Goal: Information Seeking & Learning: Learn about a topic

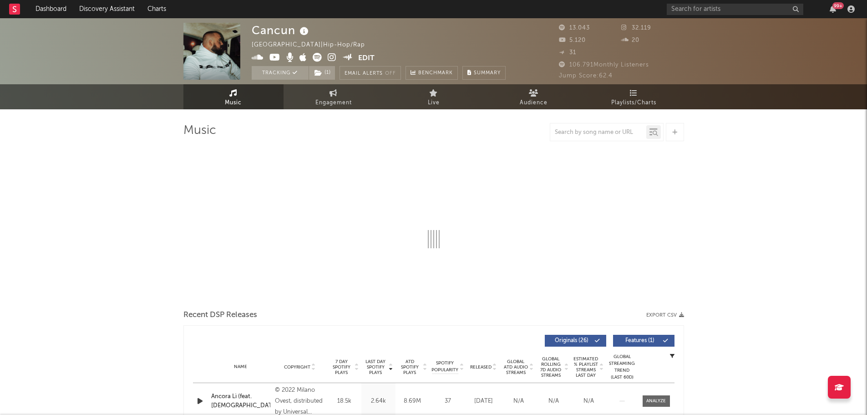
select select "6m"
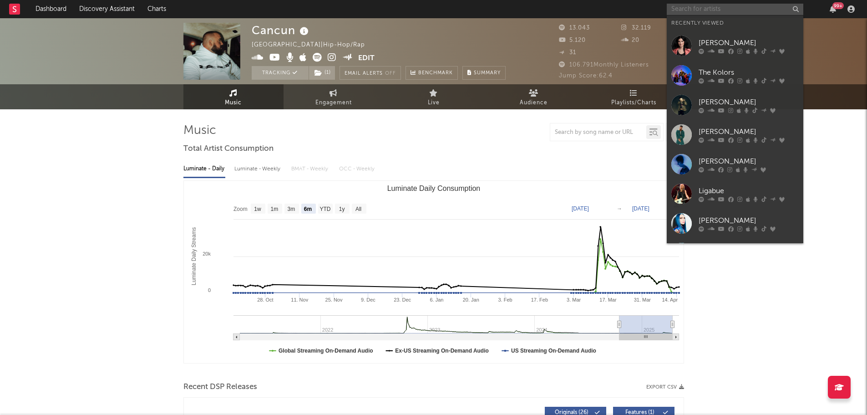
click at [703, 10] on input "text" at bounding box center [735, 9] width 137 height 11
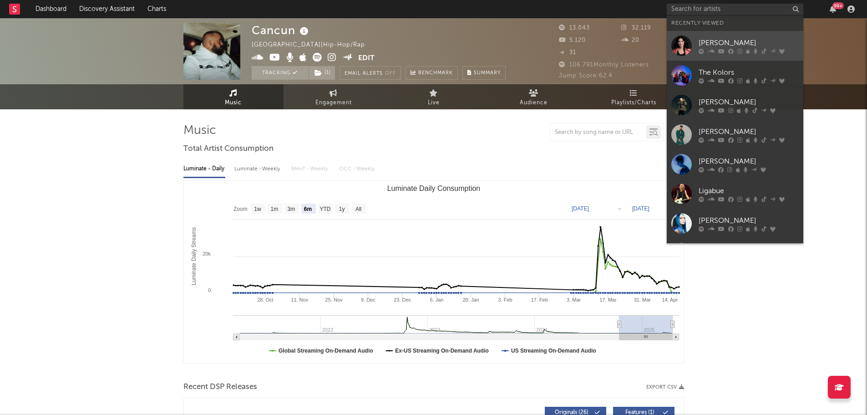
click at [715, 38] on div "[PERSON_NAME]" at bounding box center [749, 42] width 100 height 11
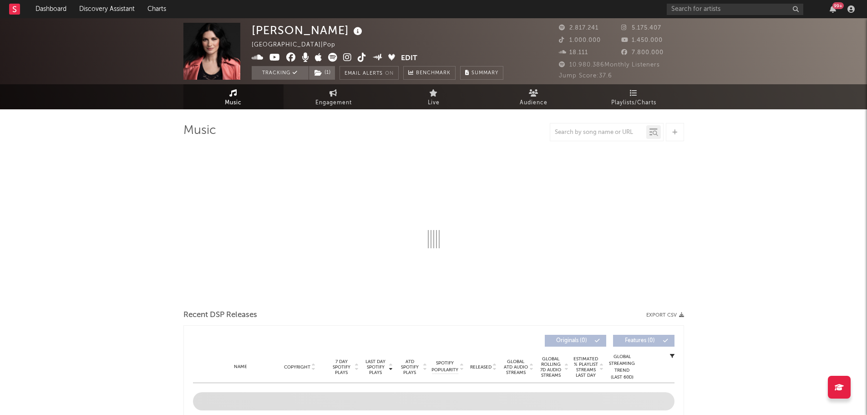
select select "6m"
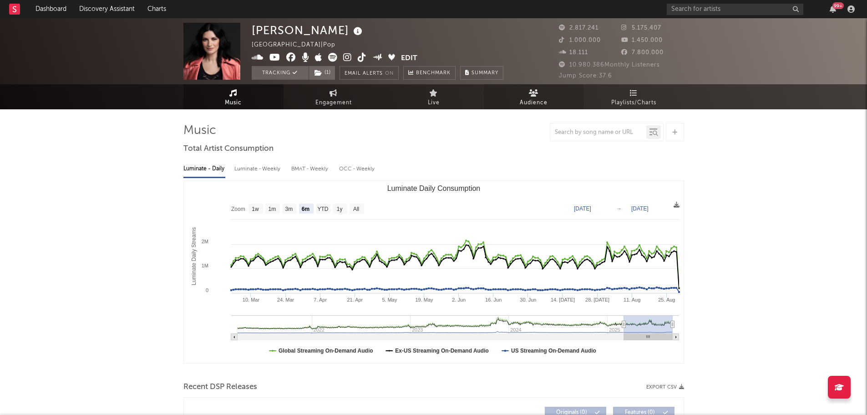
click at [539, 92] on link "Audience" at bounding box center [534, 96] width 100 height 25
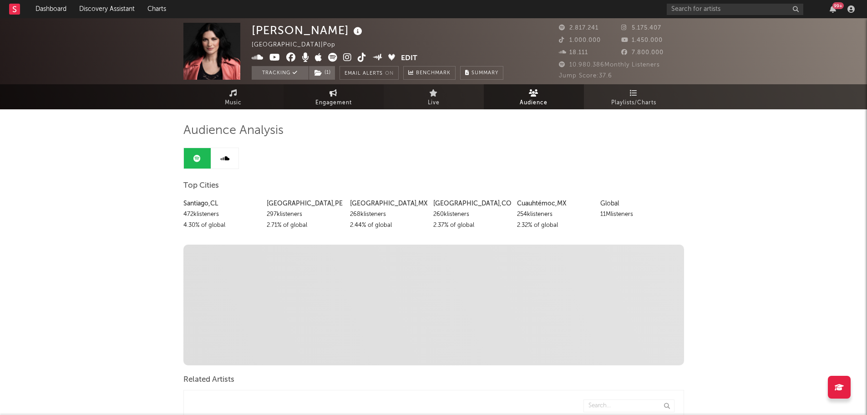
click at [352, 95] on link "Engagement" at bounding box center [334, 96] width 100 height 25
select select "1w"
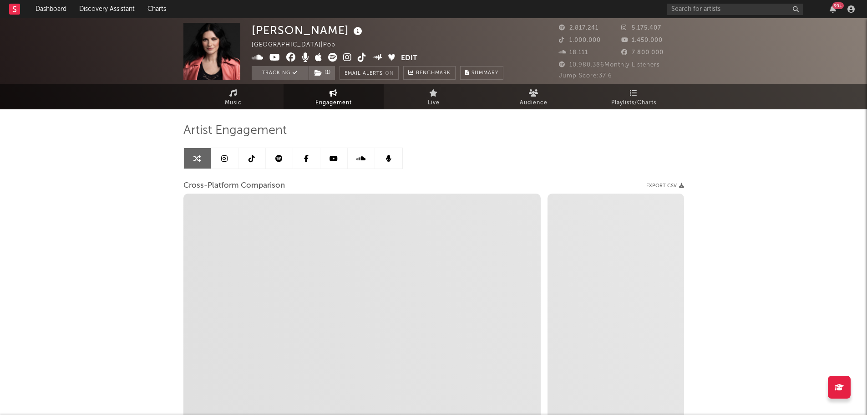
select select "1m"
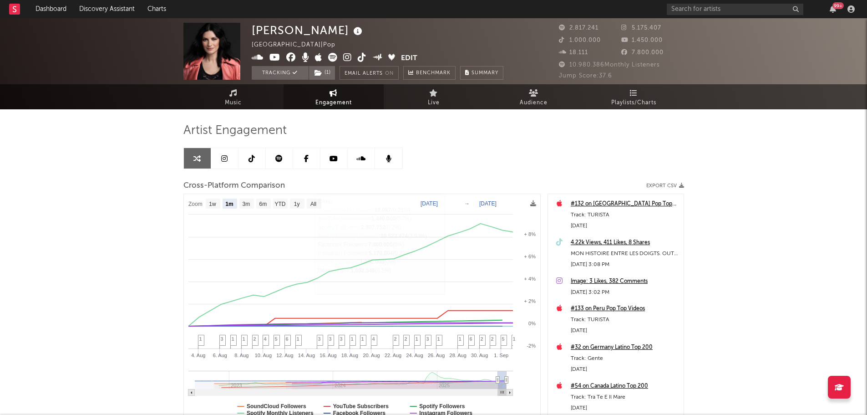
click at [230, 158] on link at bounding box center [224, 158] width 27 height 20
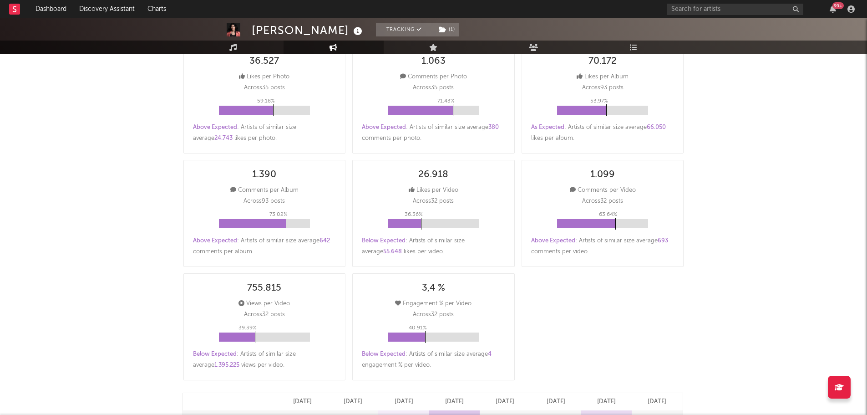
select select "6m"
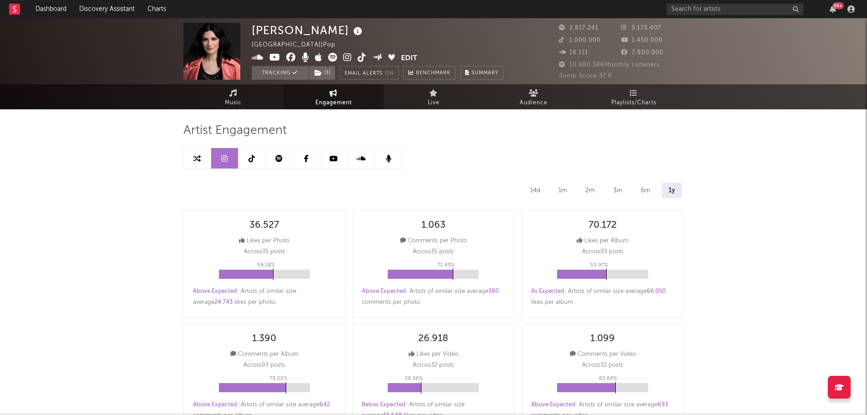
click at [258, 160] on link at bounding box center [252, 158] width 27 height 20
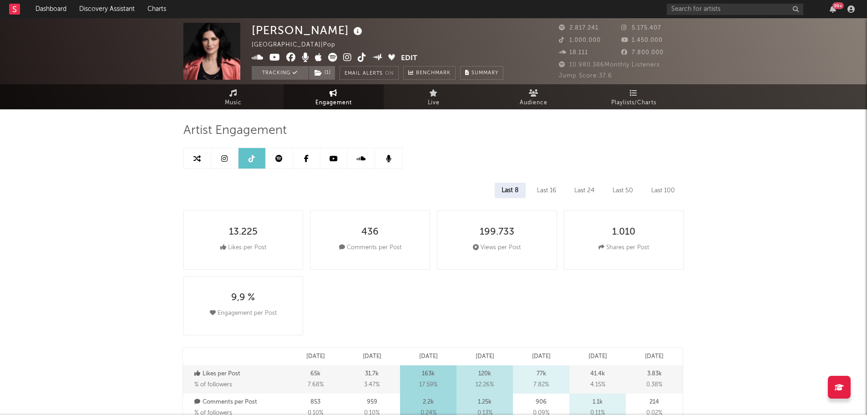
select select "6m"
click at [282, 161] on icon at bounding box center [278, 158] width 7 height 7
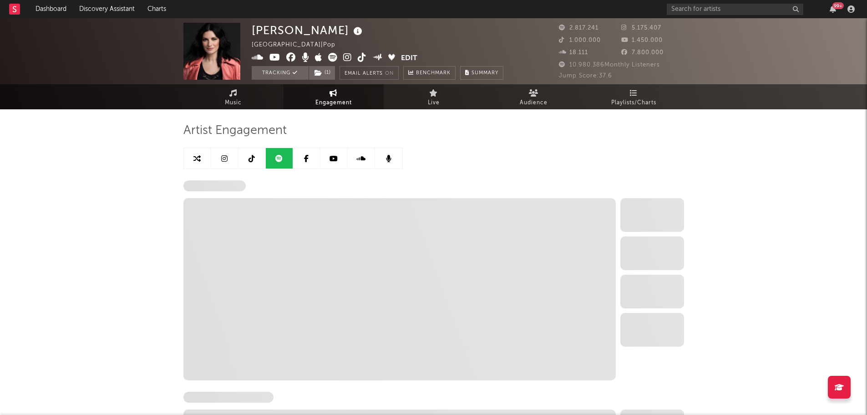
select select "6m"
select select "1w"
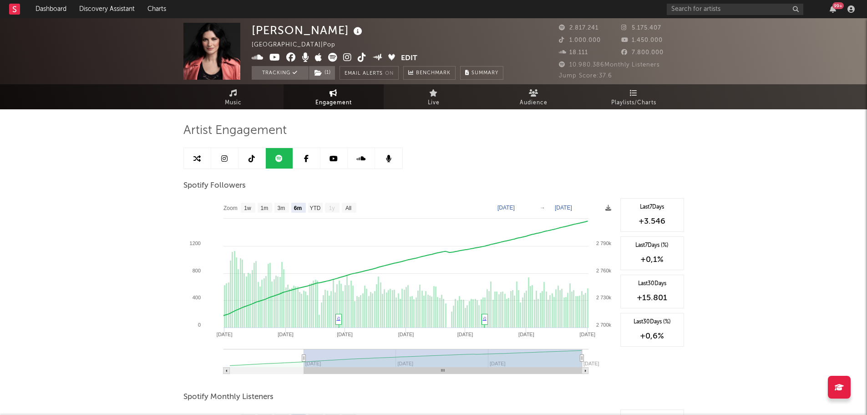
click at [336, 163] on link at bounding box center [334, 158] width 27 height 20
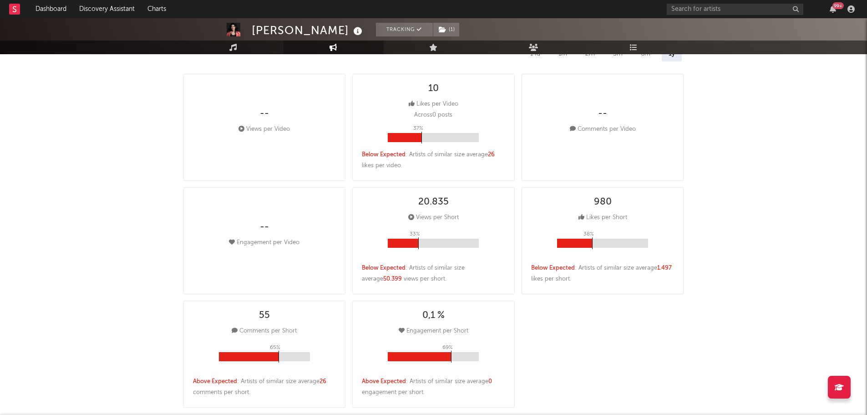
select select "6m"
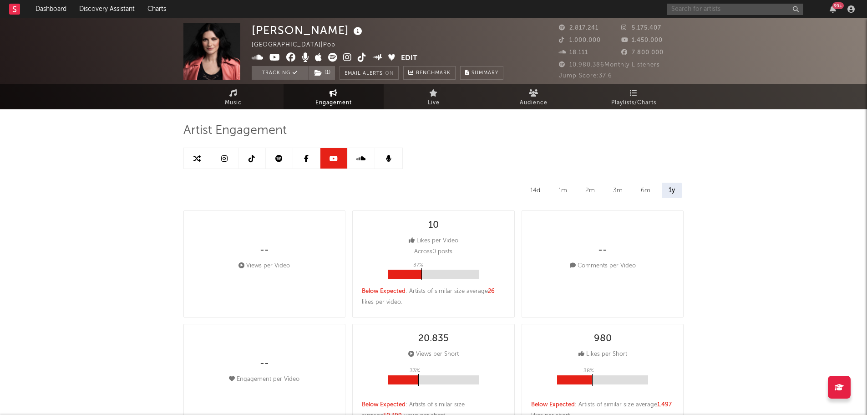
click at [731, 8] on input "text" at bounding box center [735, 9] width 137 height 11
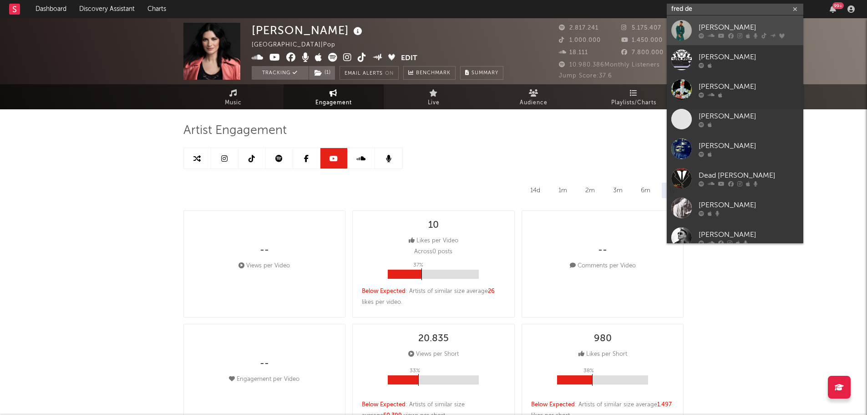
type input "fred de"
click at [716, 24] on div "[PERSON_NAME]" at bounding box center [749, 27] width 100 height 11
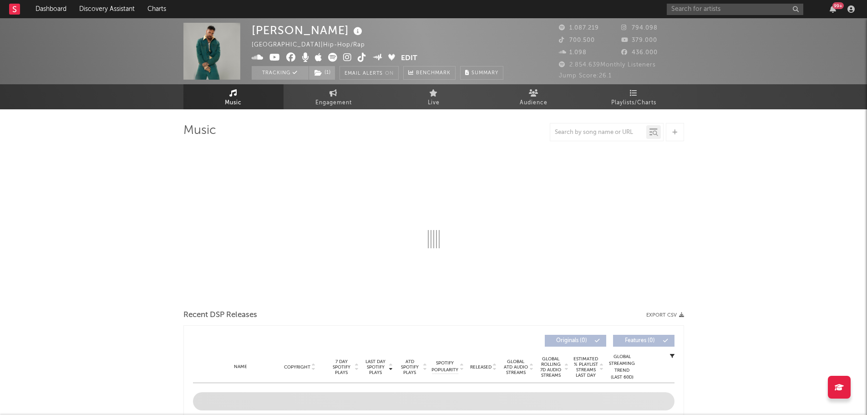
select select "6m"
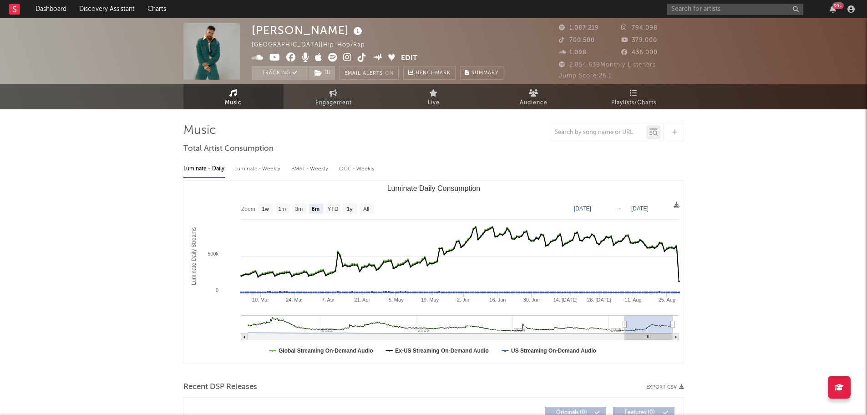
select select "6m"
click at [353, 97] on link "Engagement" at bounding box center [334, 96] width 100 height 25
select select "1w"
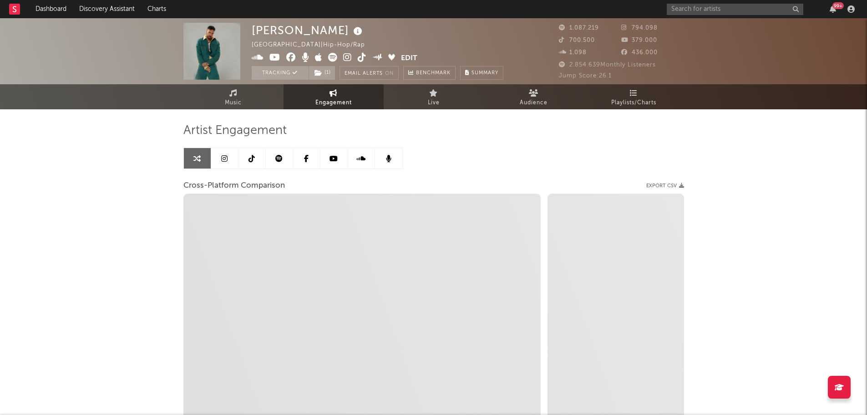
select select "1m"
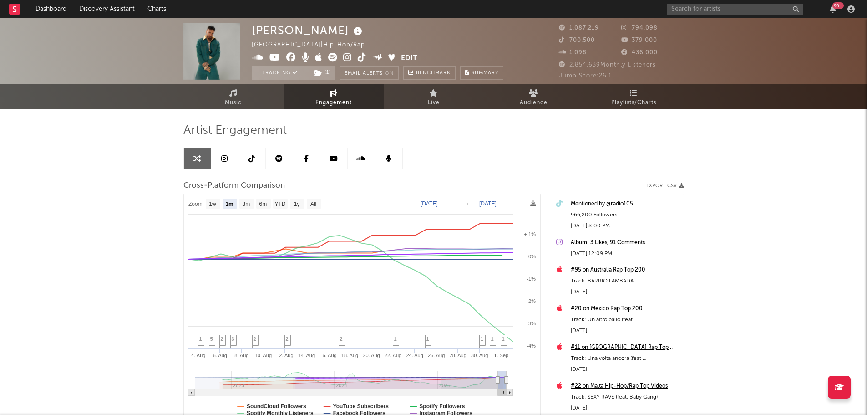
click at [227, 161] on icon at bounding box center [224, 158] width 6 height 7
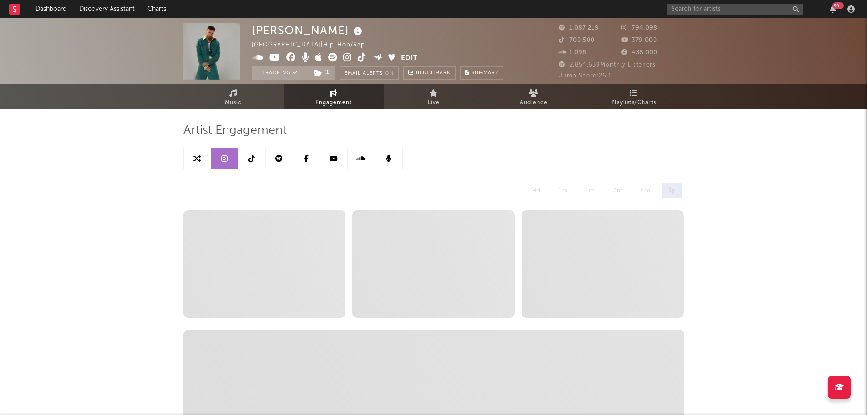
select select "6m"
click at [223, 163] on link at bounding box center [224, 158] width 27 height 20
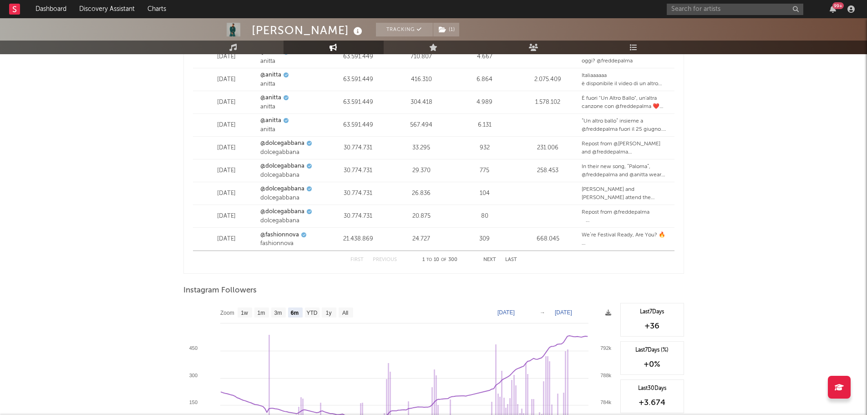
scroll to position [1314, 0]
